Goal: Task Accomplishment & Management: Manage account settings

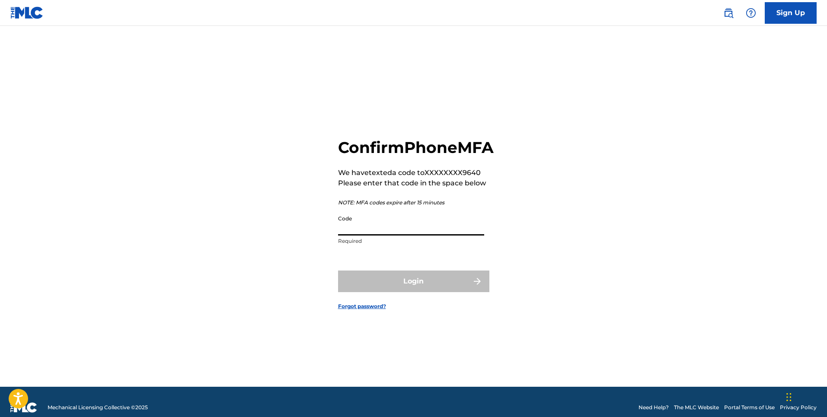
click at [437, 236] on input "Code" at bounding box center [411, 223] width 146 height 25
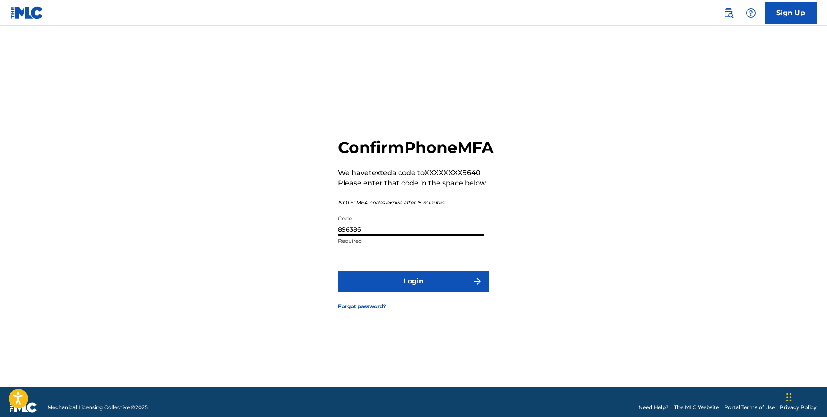
type input "896386"
click at [338, 271] on button "Login" at bounding box center [413, 282] width 151 height 22
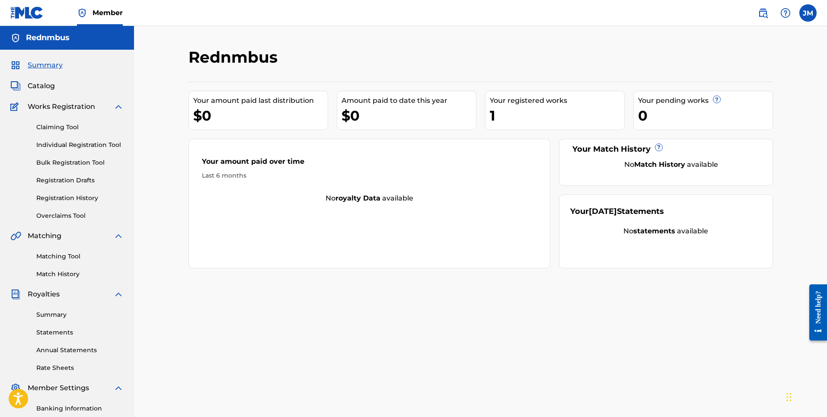
click at [73, 144] on link "Individual Registration Tool" at bounding box center [79, 144] width 87 height 9
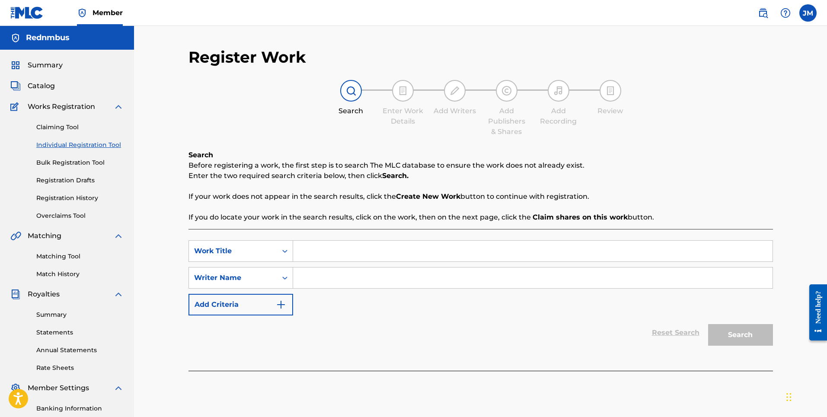
click at [70, 112] on span "Works Registration" at bounding box center [61, 107] width 67 height 10
click at [71, 105] on span "Works Registration" at bounding box center [61, 107] width 67 height 10
click at [49, 66] on span "Summary" at bounding box center [45, 65] width 35 height 10
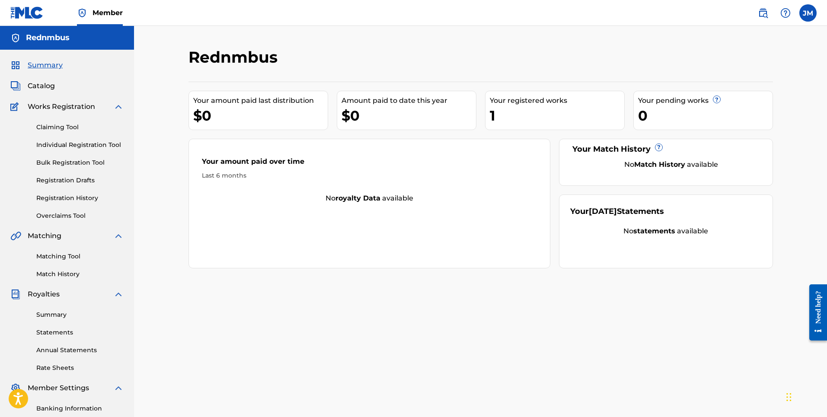
click at [47, 81] on span "Catalog" at bounding box center [41, 86] width 27 height 10
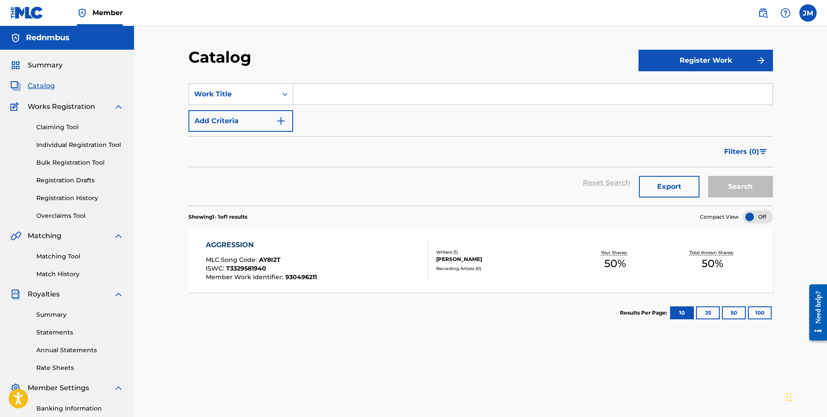
click at [462, 265] on div "Recording Artists ( 0 )" at bounding box center [501, 268] width 131 height 6
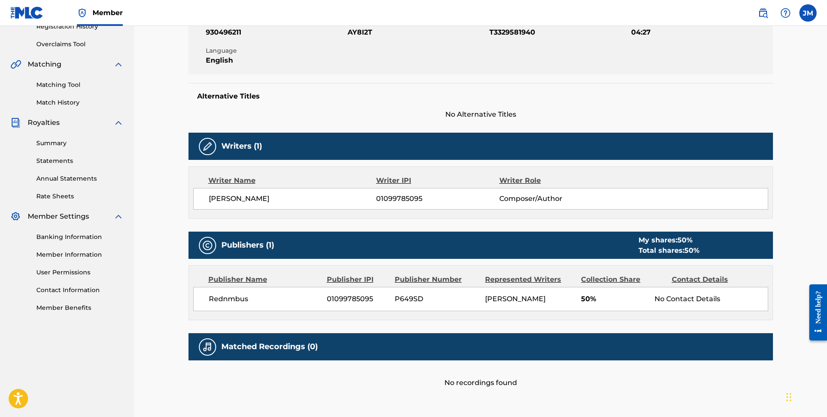
scroll to position [172, 0]
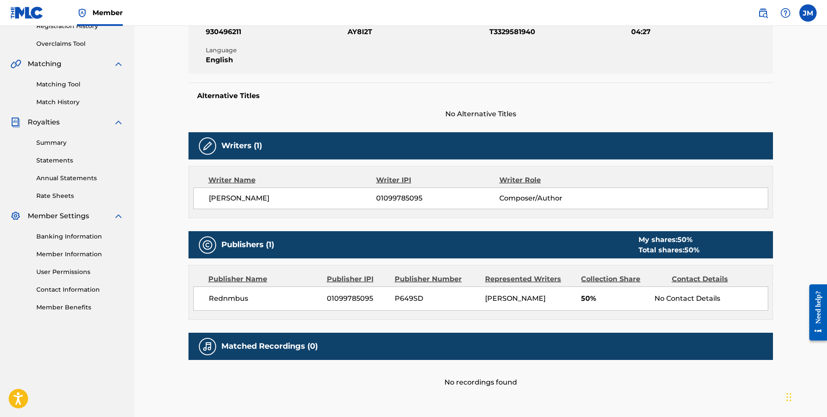
click at [49, 121] on span "Royalties" at bounding box center [44, 122] width 32 height 10
click at [41, 124] on span "Royalties" at bounding box center [44, 122] width 32 height 10
click at [15, 122] on img at bounding box center [15, 122] width 10 height 10
click at [55, 144] on link "Summary" at bounding box center [79, 142] width 87 height 9
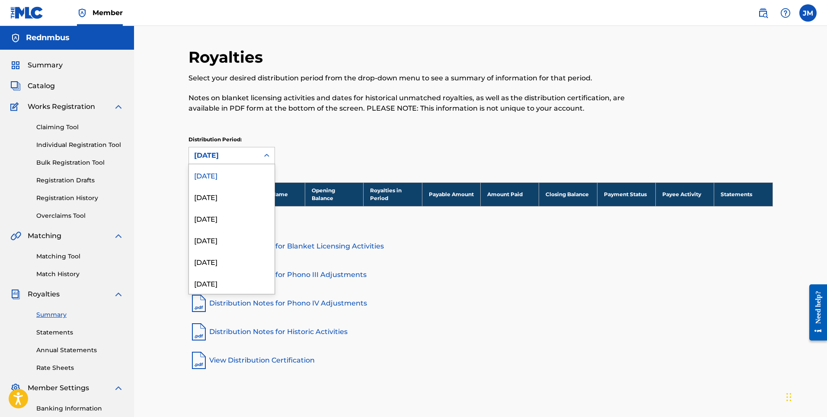
click at [238, 157] on div "[DATE]" at bounding box center [224, 155] width 60 height 10
click at [235, 193] on div "[DATE]" at bounding box center [232, 197] width 86 height 22
click at [244, 159] on div "[DATE]" at bounding box center [224, 155] width 60 height 10
click at [233, 178] on div "[DATE]" at bounding box center [232, 175] width 86 height 22
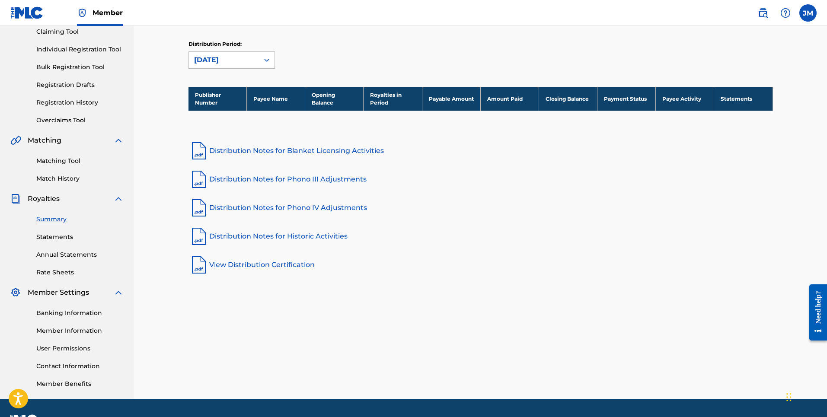
scroll to position [93, 0]
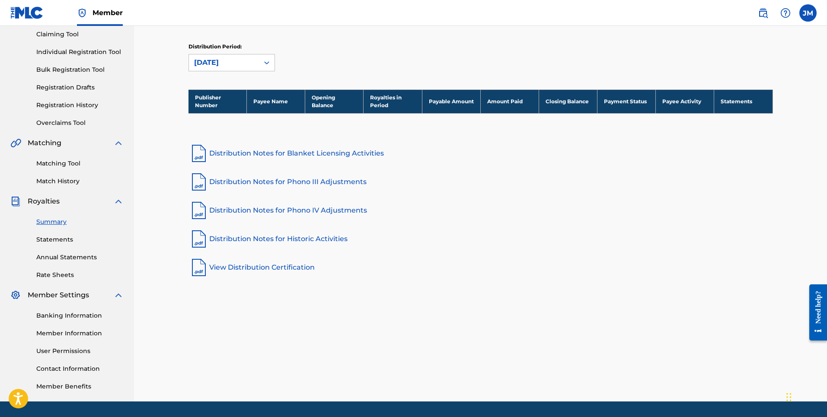
click at [231, 61] on div "[DATE]" at bounding box center [224, 62] width 60 height 10
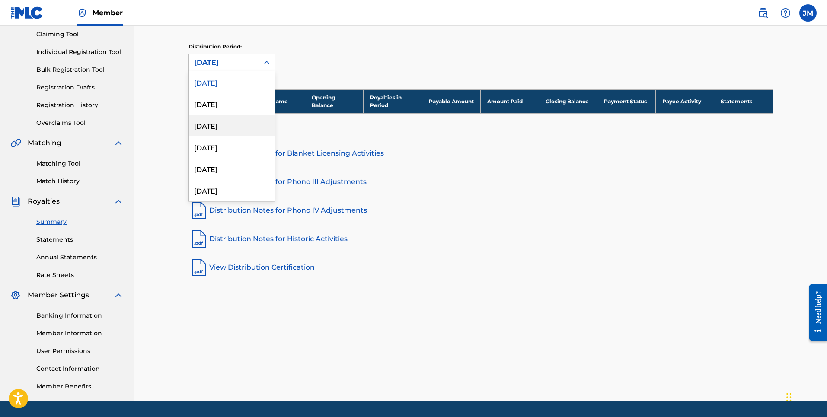
click at [228, 120] on div "[DATE]" at bounding box center [232, 126] width 86 height 22
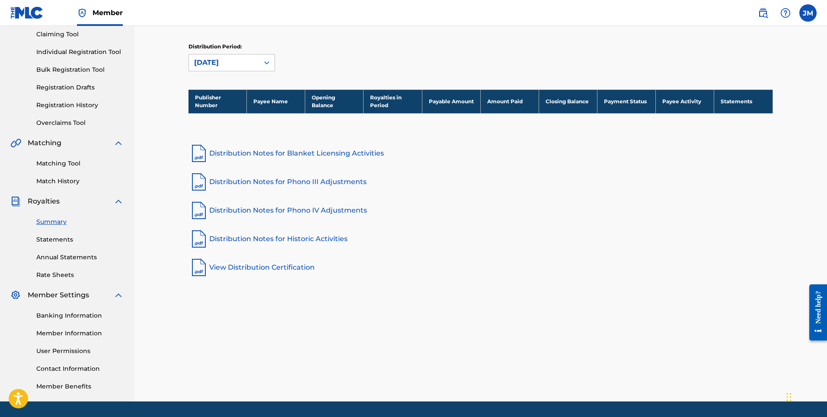
click at [241, 63] on div "[DATE]" at bounding box center [224, 62] width 60 height 10
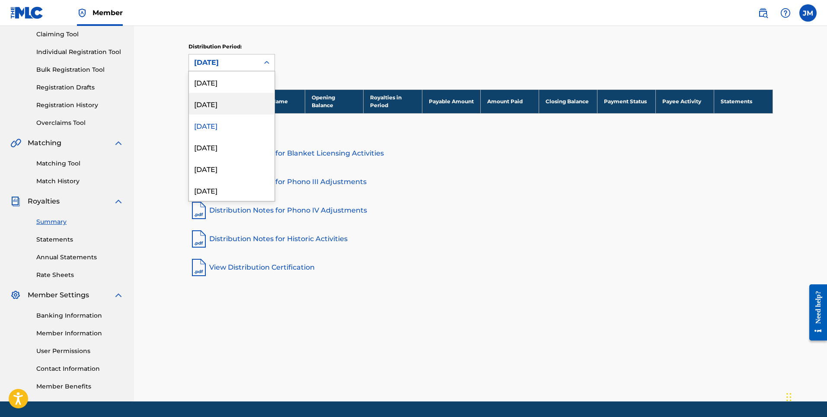
click at [231, 99] on div "[DATE]" at bounding box center [232, 104] width 86 height 22
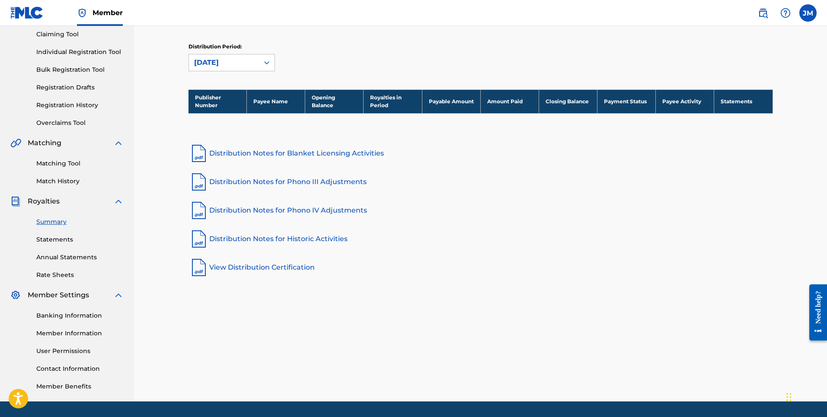
click at [73, 238] on link "Statements" at bounding box center [79, 239] width 87 height 9
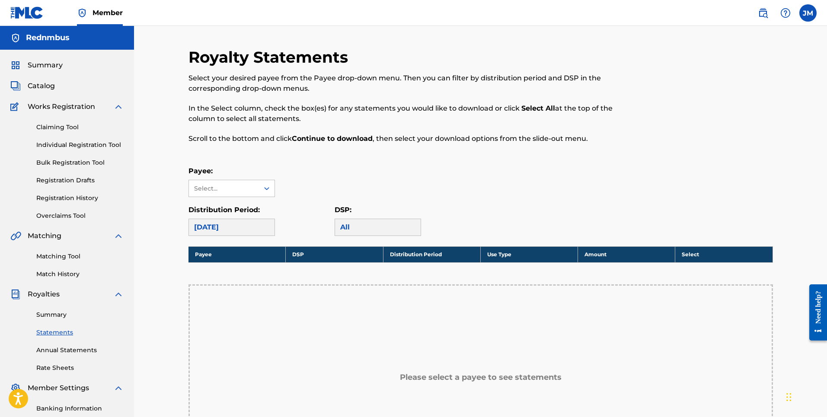
click at [63, 159] on link "Bulk Registration Tool" at bounding box center [79, 162] width 87 height 9
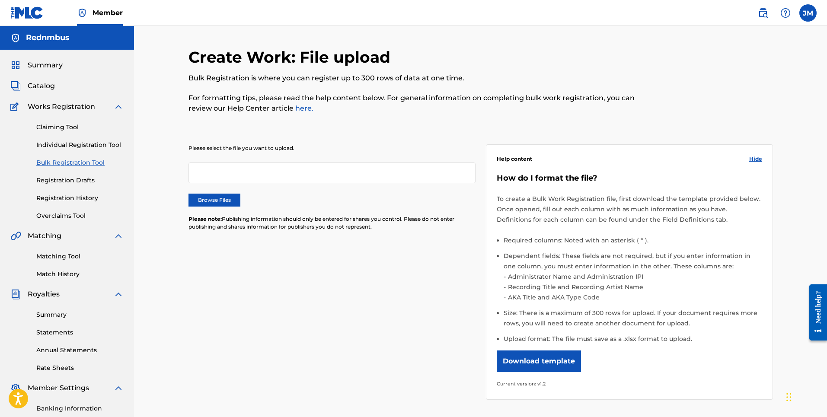
click at [70, 146] on link "Individual Registration Tool" at bounding box center [79, 144] width 87 height 9
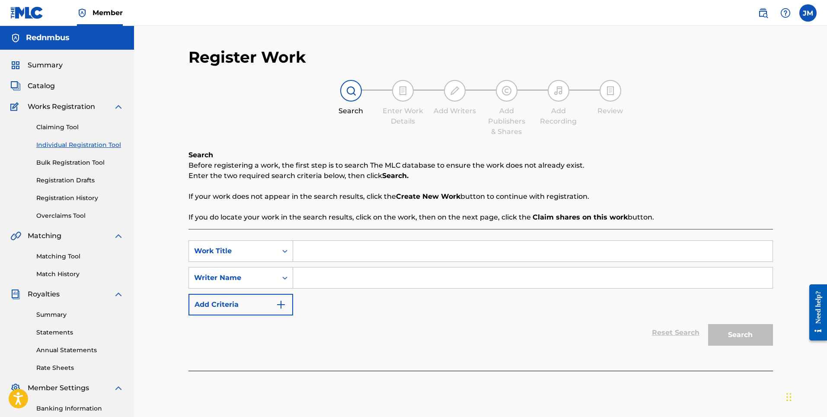
click at [61, 63] on span "Summary" at bounding box center [45, 65] width 35 height 10
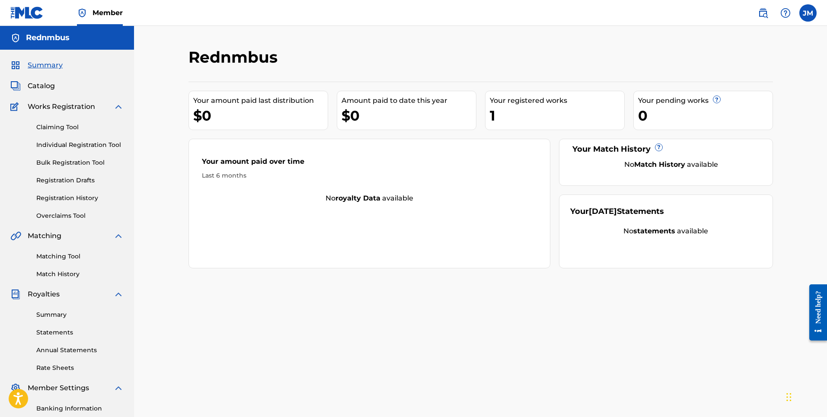
click at [57, 123] on link "Claiming Tool" at bounding box center [79, 127] width 87 height 9
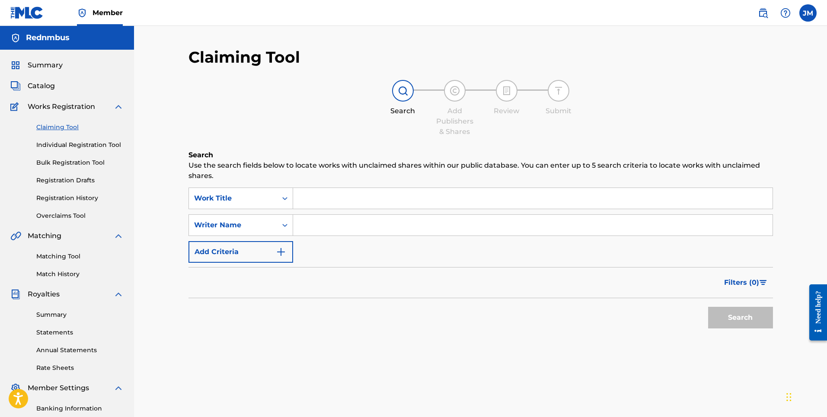
click at [42, 67] on span "Summary" at bounding box center [45, 65] width 35 height 10
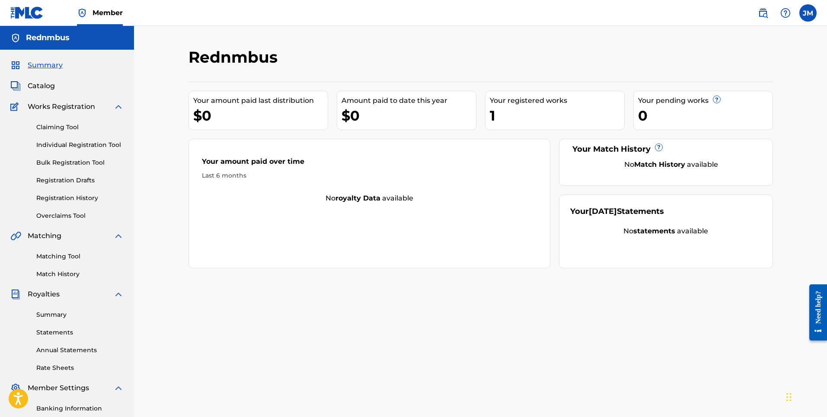
click at [45, 87] on span "Catalog" at bounding box center [41, 86] width 27 height 10
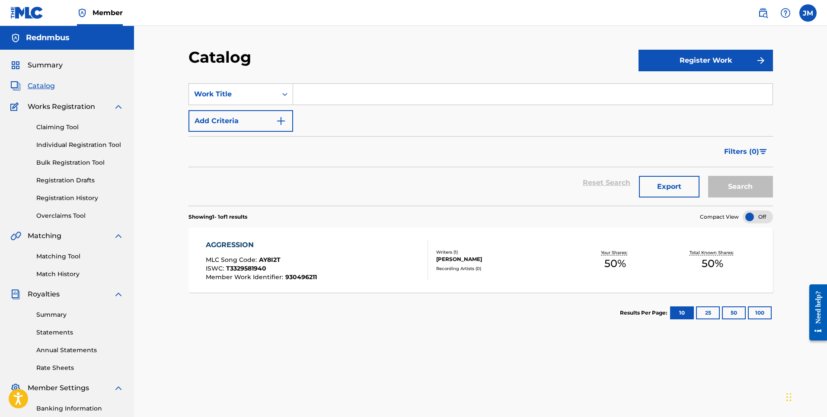
click at [245, 246] on div "AGGRESSION" at bounding box center [261, 245] width 111 height 10
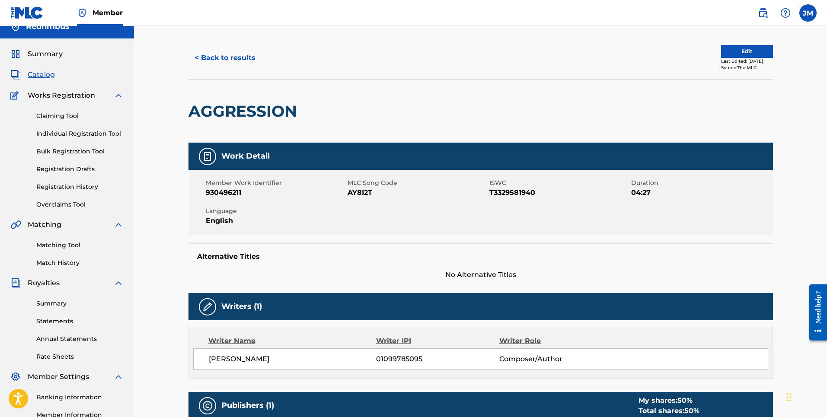
scroll to position [11, 0]
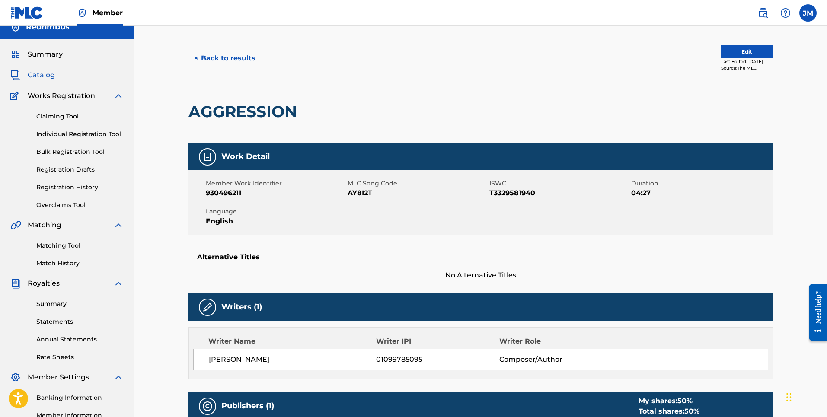
click at [733, 46] on button "Edit" at bounding box center [747, 51] width 52 height 13
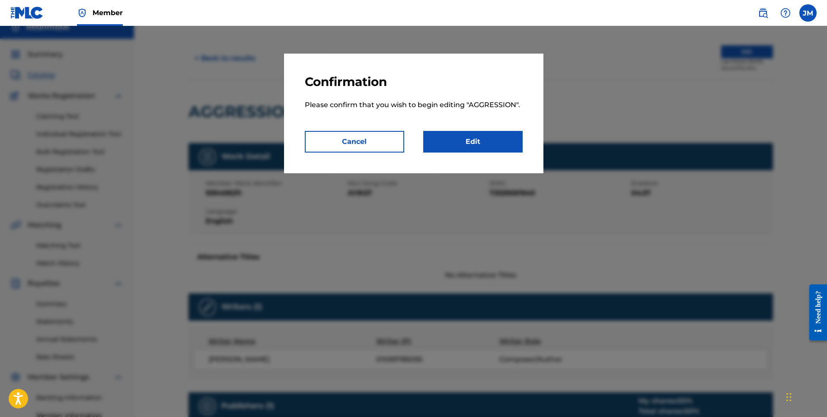
click at [431, 141] on link "Edit" at bounding box center [472, 142] width 99 height 22
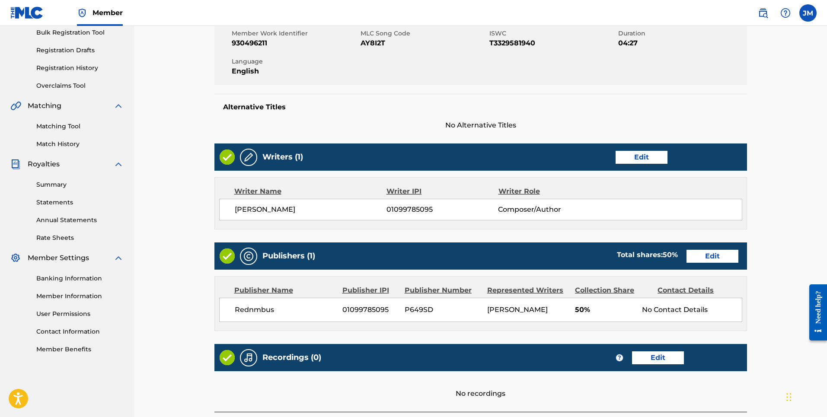
scroll to position [210, 0]
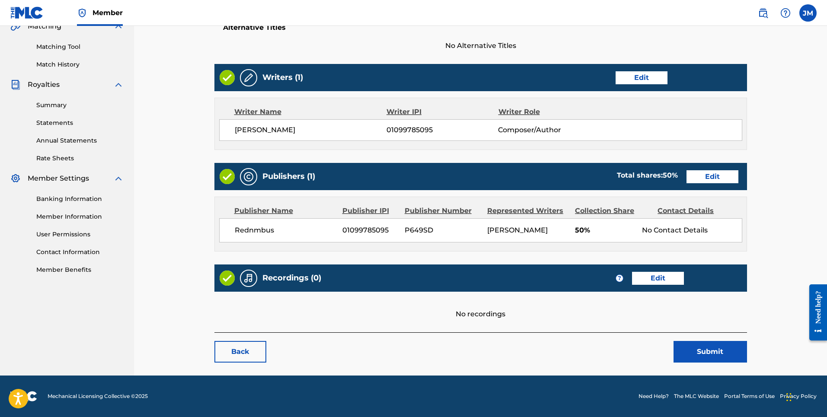
click at [650, 283] on link "Edit" at bounding box center [658, 278] width 52 height 13
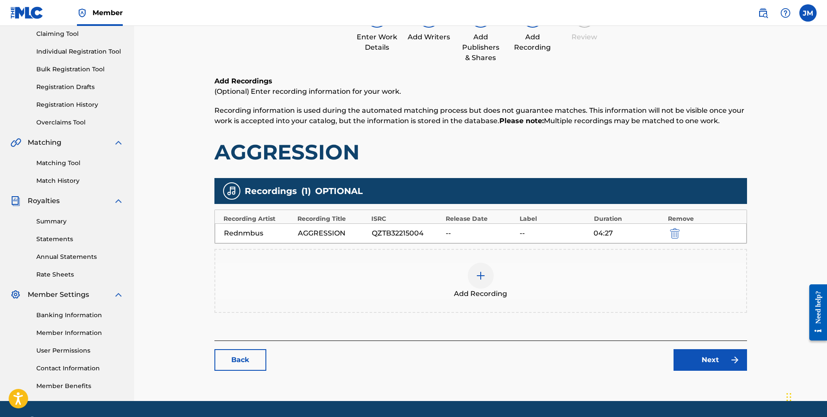
scroll to position [119, 0]
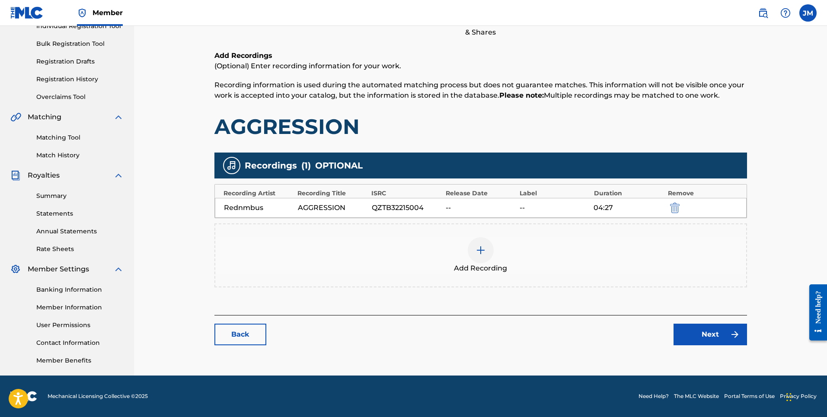
click at [247, 338] on link "Back" at bounding box center [240, 335] width 52 height 22
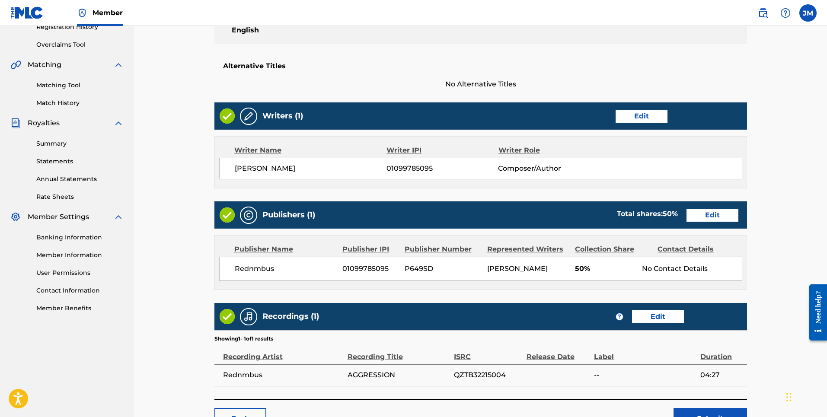
scroll to position [238, 0]
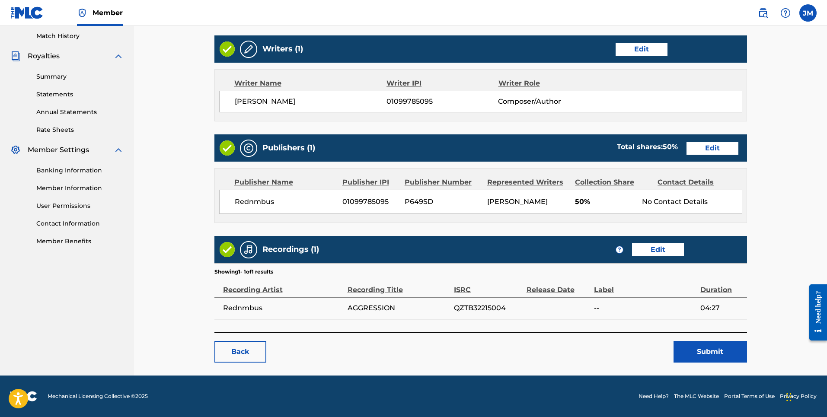
click at [244, 355] on link "Back" at bounding box center [240, 352] width 52 height 22
